Goal: Information Seeking & Learning: Learn about a topic

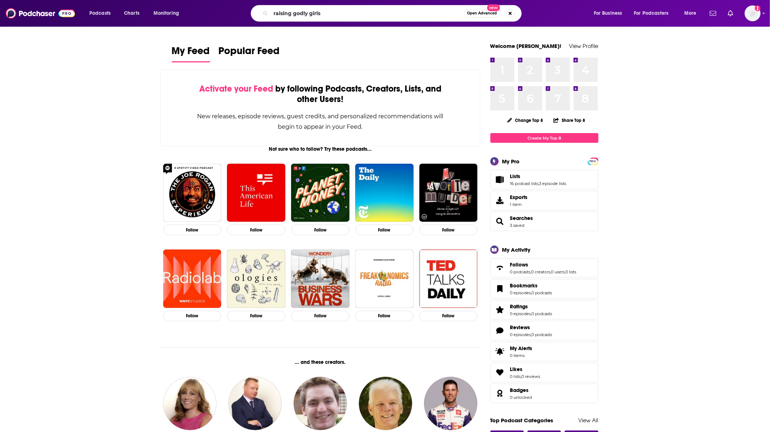
type input "raising godly girls"
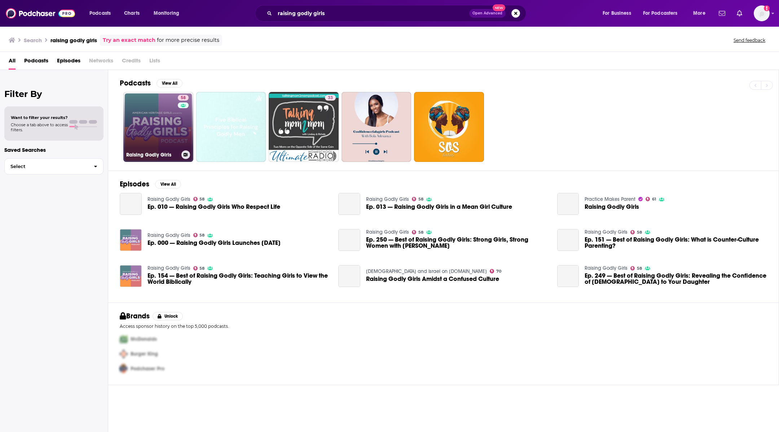
click at [151, 128] on link "58 Raising Godly Girls" at bounding box center [158, 127] width 70 height 70
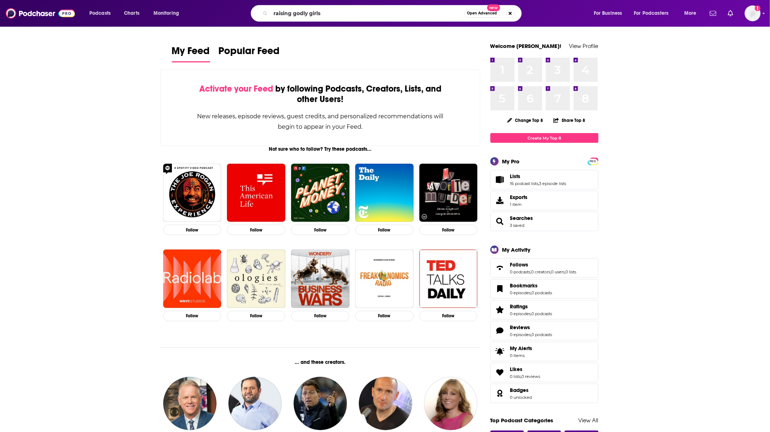
type input "raising godly girls"
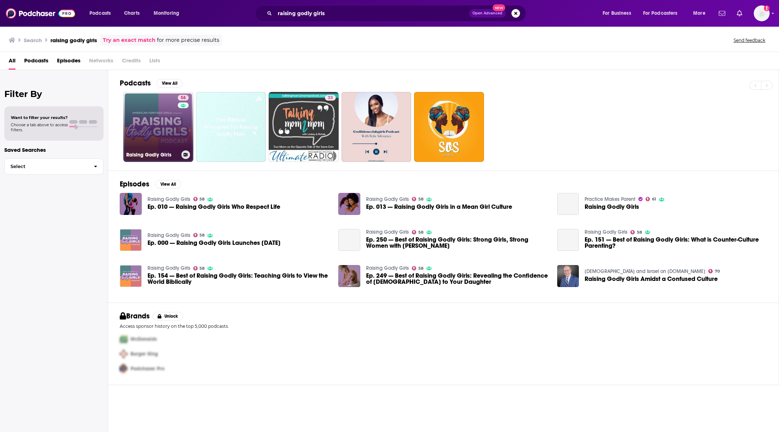
click at [124, 135] on link "58 Raising Godly Girls" at bounding box center [158, 127] width 70 height 70
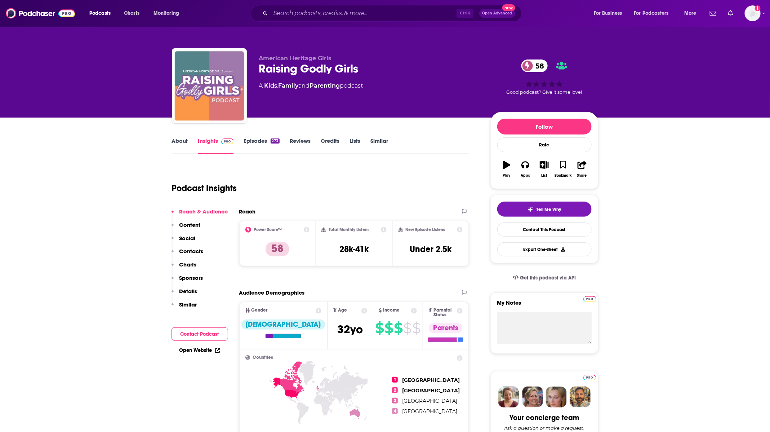
click at [250, 138] on link "Episodes 273" at bounding box center [262, 145] width 36 height 17
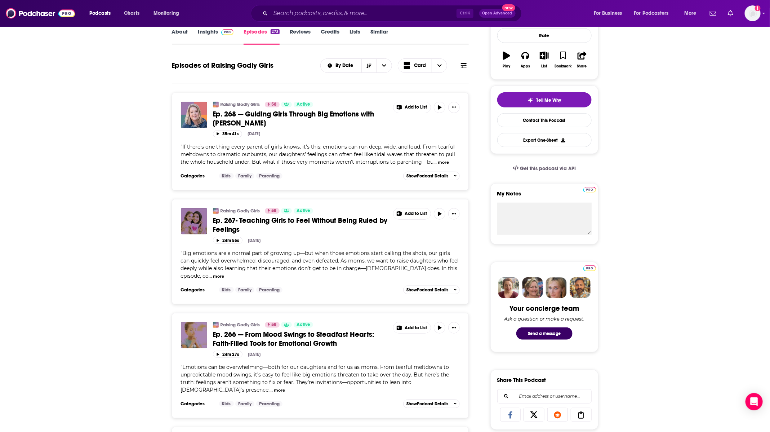
scroll to position [54, 0]
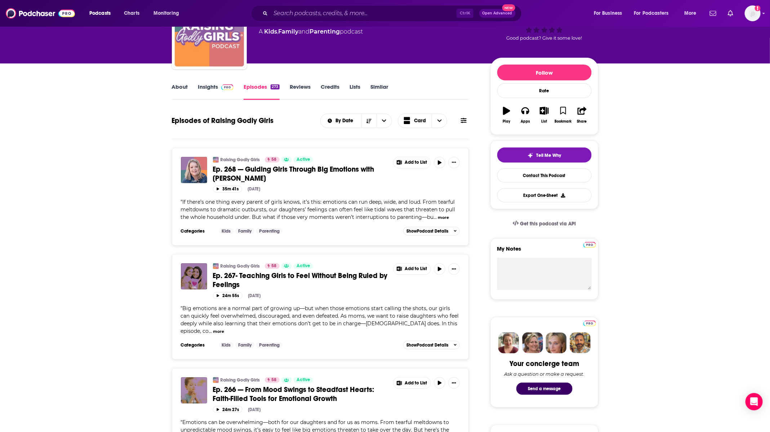
click at [227, 85] on img at bounding box center [227, 87] width 13 height 6
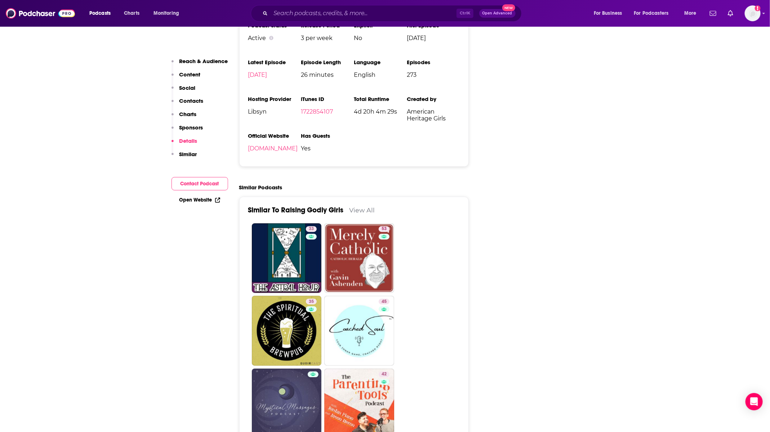
scroll to position [1082, 0]
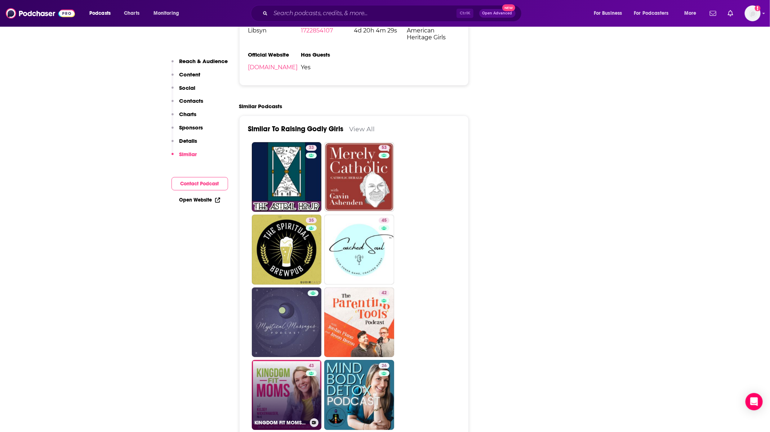
click at [289, 360] on link "43 KINGDOM FIT MOMS- [DEMOGRAPHIC_DATA] Weight Loss, Whole Food, Meal Planning,…" at bounding box center [287, 395] width 70 height 70
type input "[URL][DOMAIN_NAME][PERSON_NAME]"
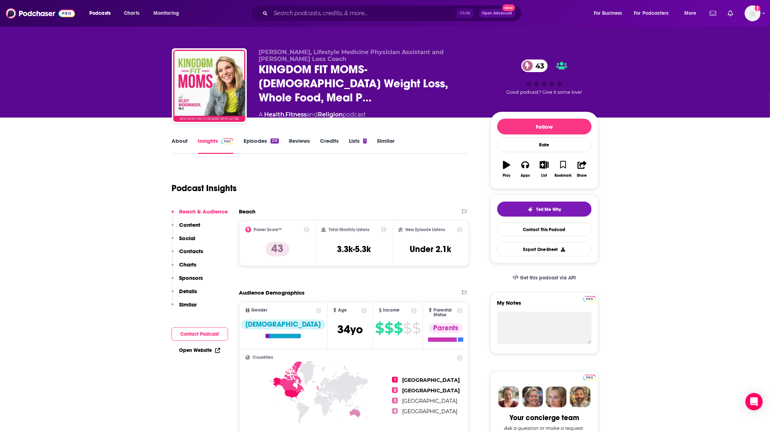
click at [251, 143] on link "Episodes 215" at bounding box center [261, 145] width 35 height 17
type input "[URL][DOMAIN_NAME]"
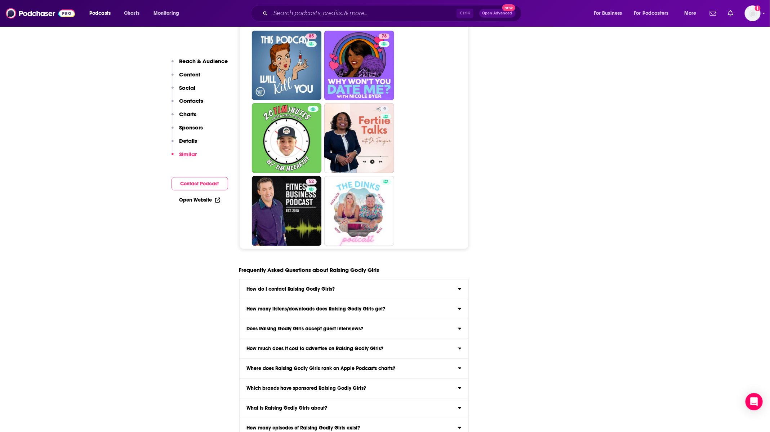
scroll to position [3191, 0]
